Goal: Task Accomplishment & Management: Manage account settings

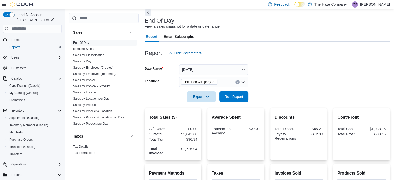
scroll to position [52, 0]
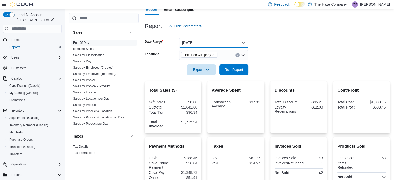
click at [227, 41] on button "Today" at bounding box center [213, 43] width 69 height 10
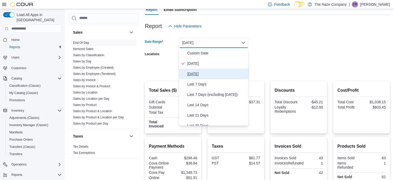
click at [197, 75] on span "Yesterday" at bounding box center [216, 74] width 59 height 6
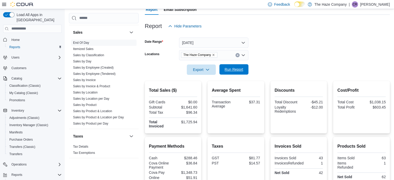
click at [223, 72] on span "Run Report" at bounding box center [234, 69] width 23 height 10
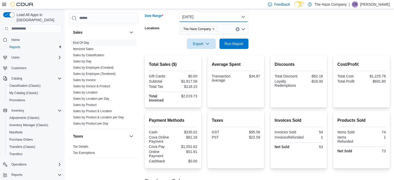
click at [227, 18] on button "Yesterday" at bounding box center [213, 17] width 69 height 10
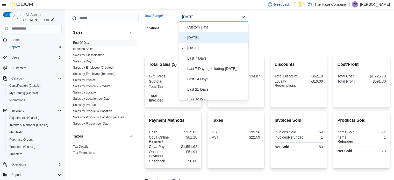
click at [205, 36] on span "Today" at bounding box center [216, 37] width 59 height 6
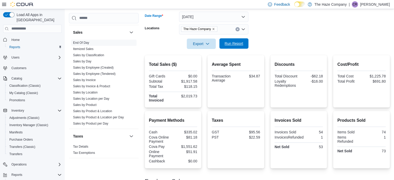
click at [235, 45] on span "Run Report" at bounding box center [234, 43] width 19 height 5
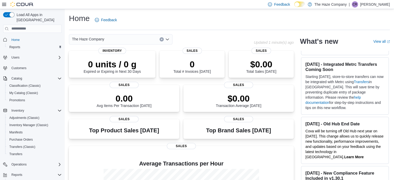
scroll to position [52, 0]
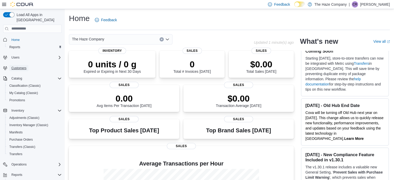
click at [18, 66] on span "Customers" at bounding box center [18, 68] width 15 height 4
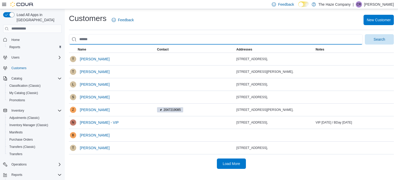
click at [90, 42] on input "search" at bounding box center [216, 39] width 294 height 10
type input "*****"
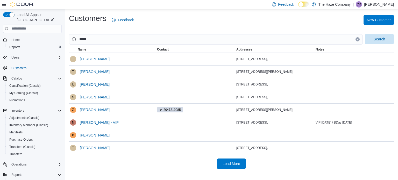
click at [379, 40] on span "Search" at bounding box center [379, 39] width 11 height 5
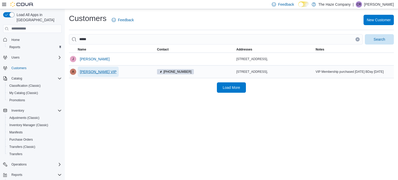
click at [89, 72] on span "[PERSON_NAME] VIP" at bounding box center [98, 71] width 37 height 5
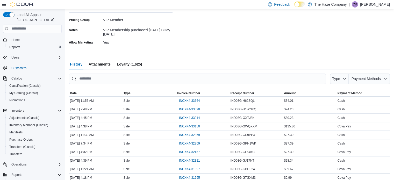
scroll to position [130, 0]
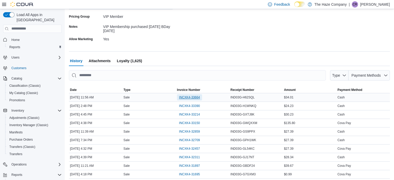
click at [199, 98] on span "INCXK4-33664" at bounding box center [189, 97] width 21 height 4
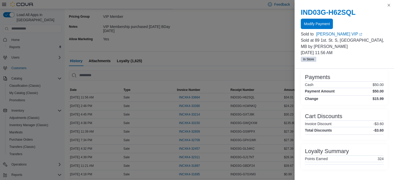
scroll to position [109, 0]
click at [389, 5] on button "Close this dialog" at bounding box center [389, 5] width 6 height 6
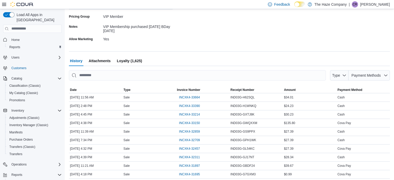
click at [126, 60] on span "Loyalty (1,625)" at bounding box center [129, 61] width 25 height 10
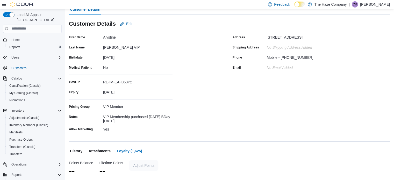
scroll to position [39, 0]
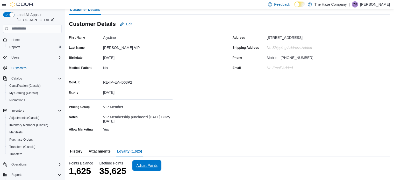
click at [151, 162] on span "Adjust Points" at bounding box center [147, 165] width 23 height 10
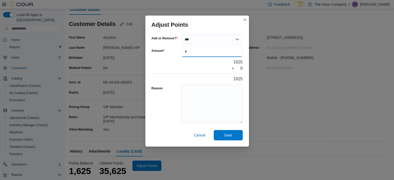
click at [234, 50] on input "Amount" at bounding box center [212, 52] width 61 height 10
type input "***"
click at [228, 90] on textarea "Reason" at bounding box center [212, 103] width 61 height 39
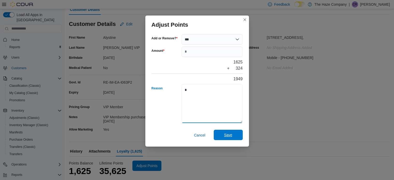
type textarea "*"
click at [241, 137] on button "Save" at bounding box center [228, 135] width 29 height 10
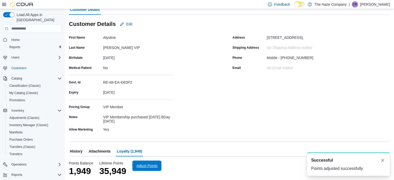
scroll to position [0, 0]
